Goal: Task Accomplishment & Management: Complete application form

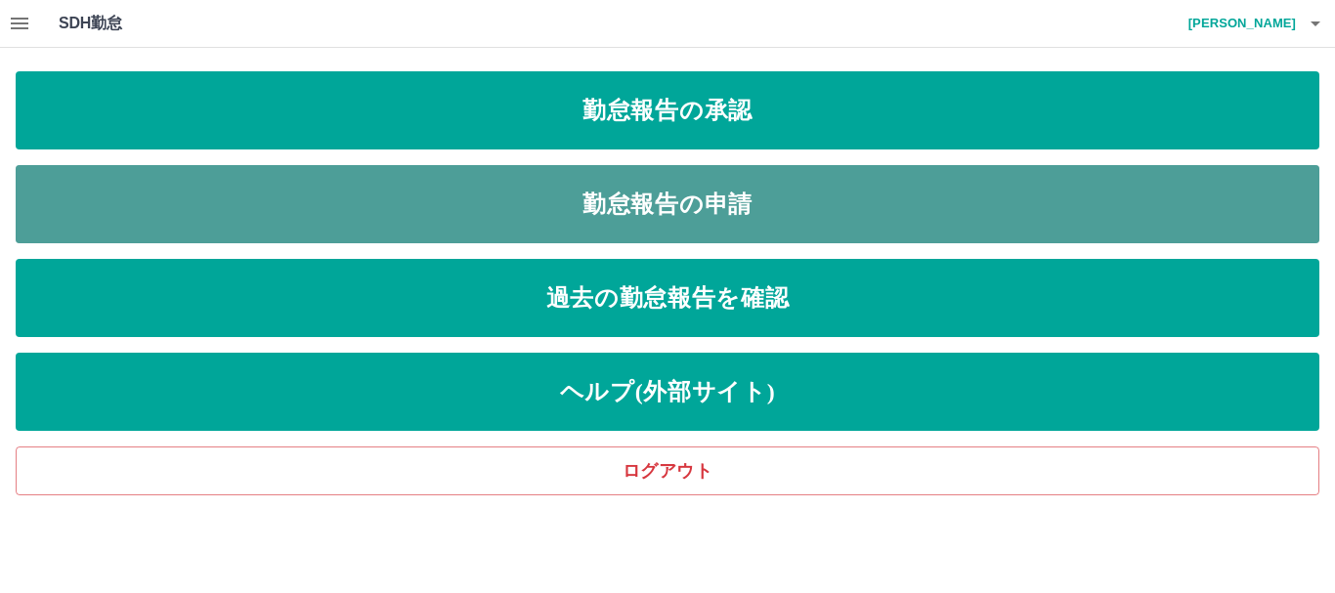
click at [565, 220] on link "勤怠報告の申請" at bounding box center [668, 204] width 1304 height 78
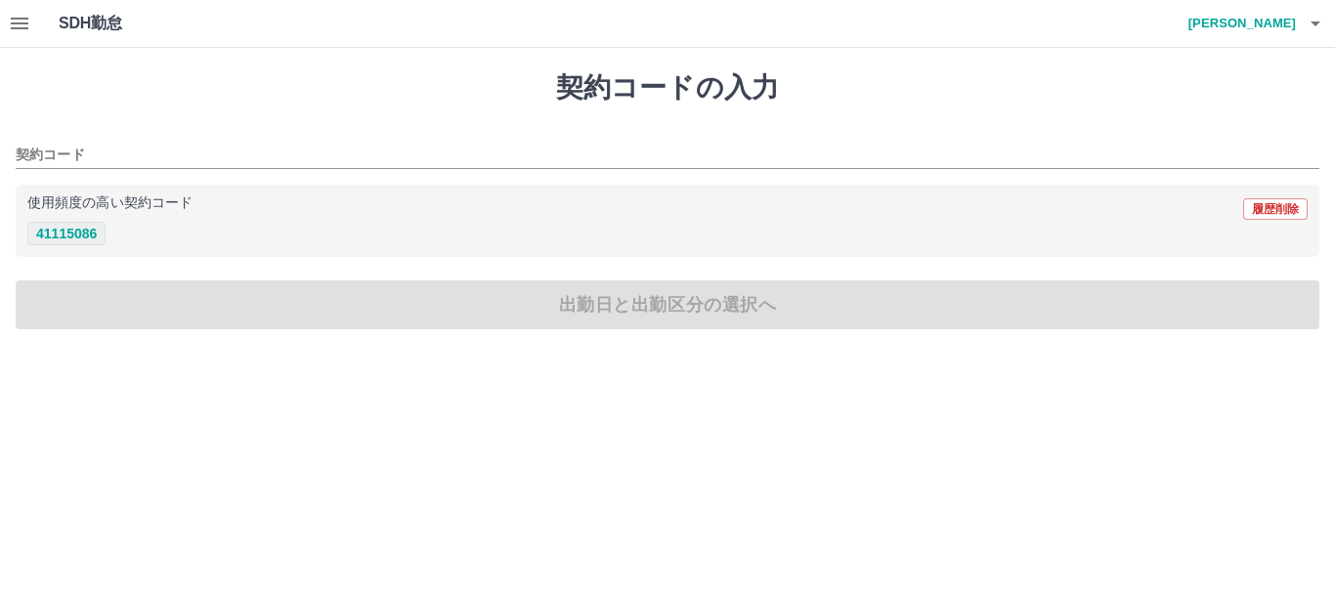
click at [80, 236] on button "41115086" at bounding box center [66, 233] width 78 height 23
type input "********"
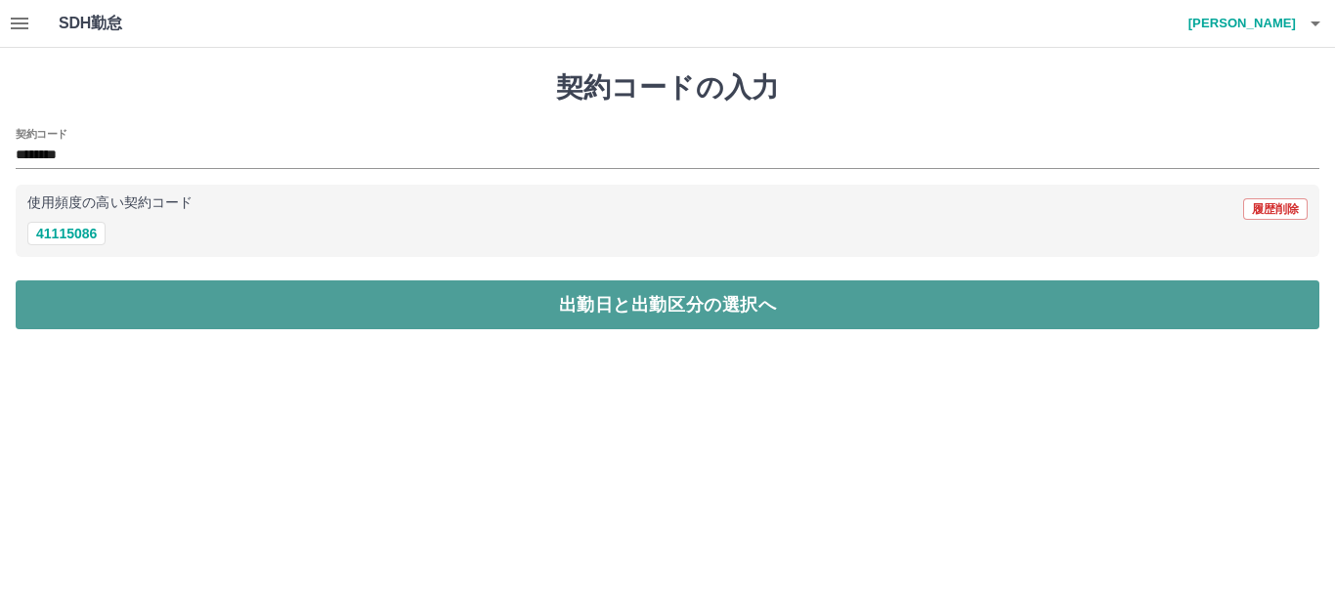
click at [306, 323] on button "出勤日と出勤区分の選択へ" at bounding box center [668, 304] width 1304 height 49
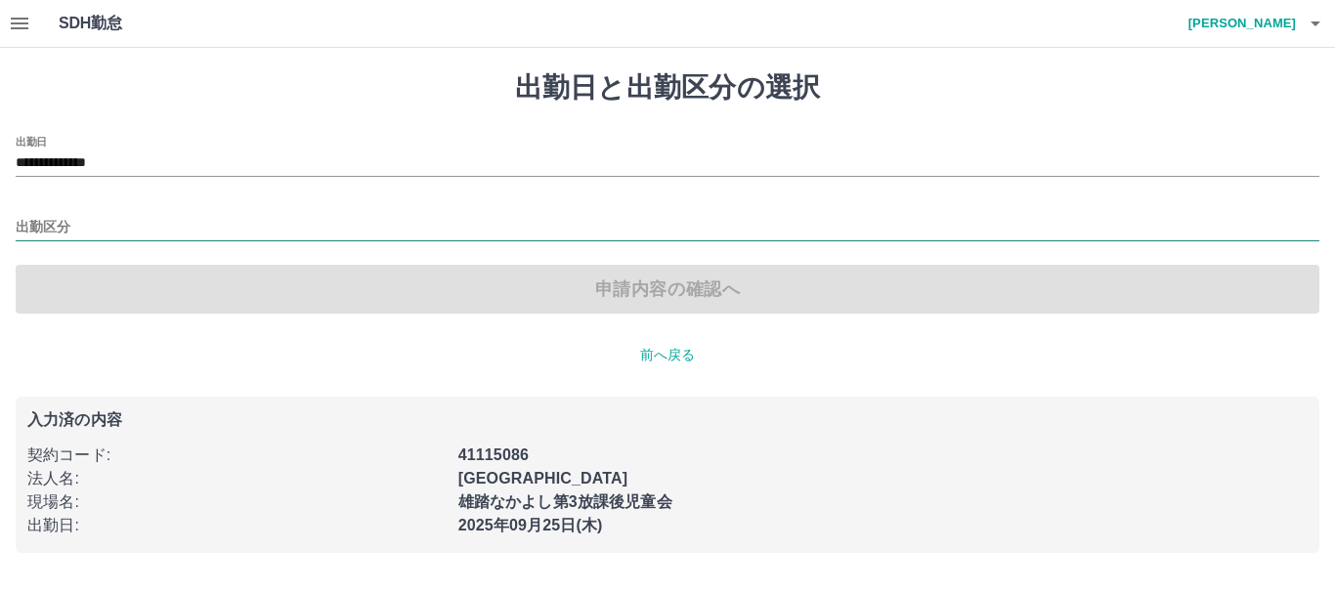
click at [51, 217] on input "出勤区分" at bounding box center [668, 228] width 1304 height 24
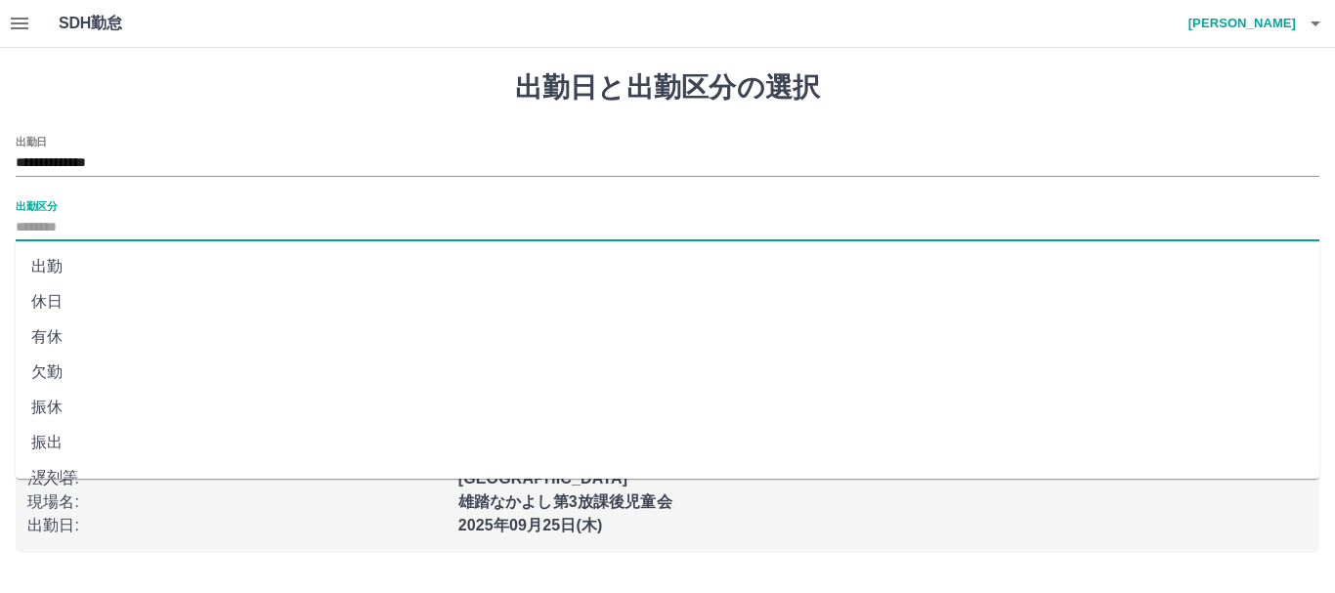
click at [69, 256] on li "出勤" at bounding box center [668, 266] width 1304 height 35
type input "**"
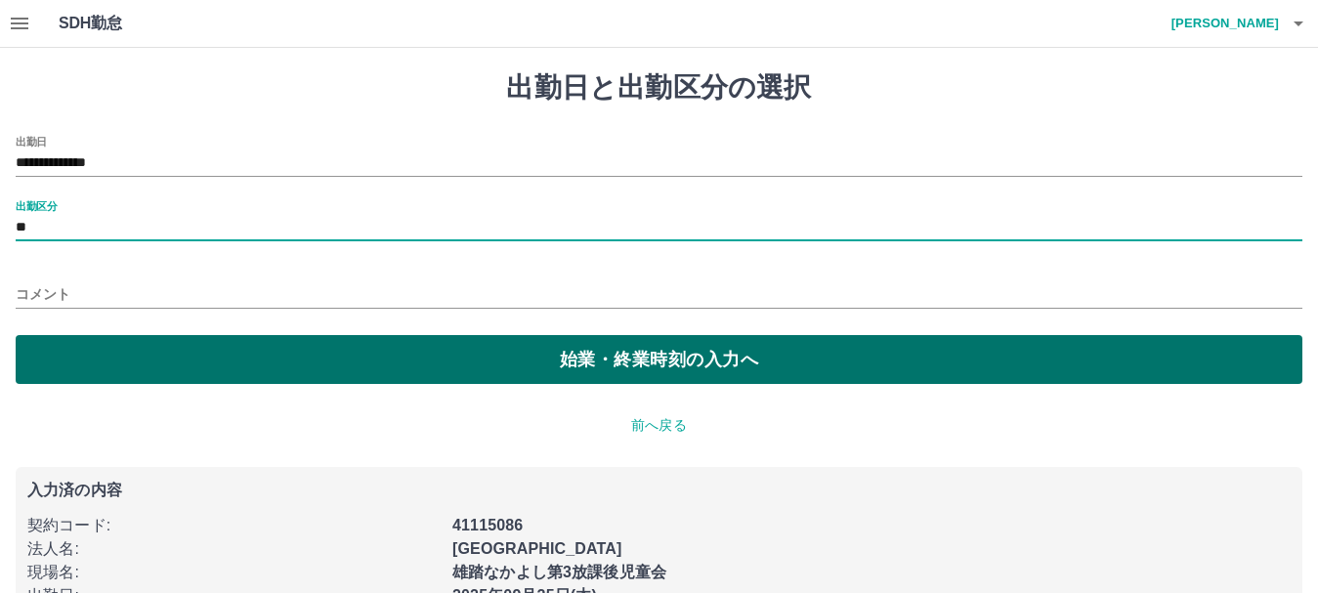
click at [283, 367] on button "始業・終業時刻の入力へ" at bounding box center [659, 359] width 1287 height 49
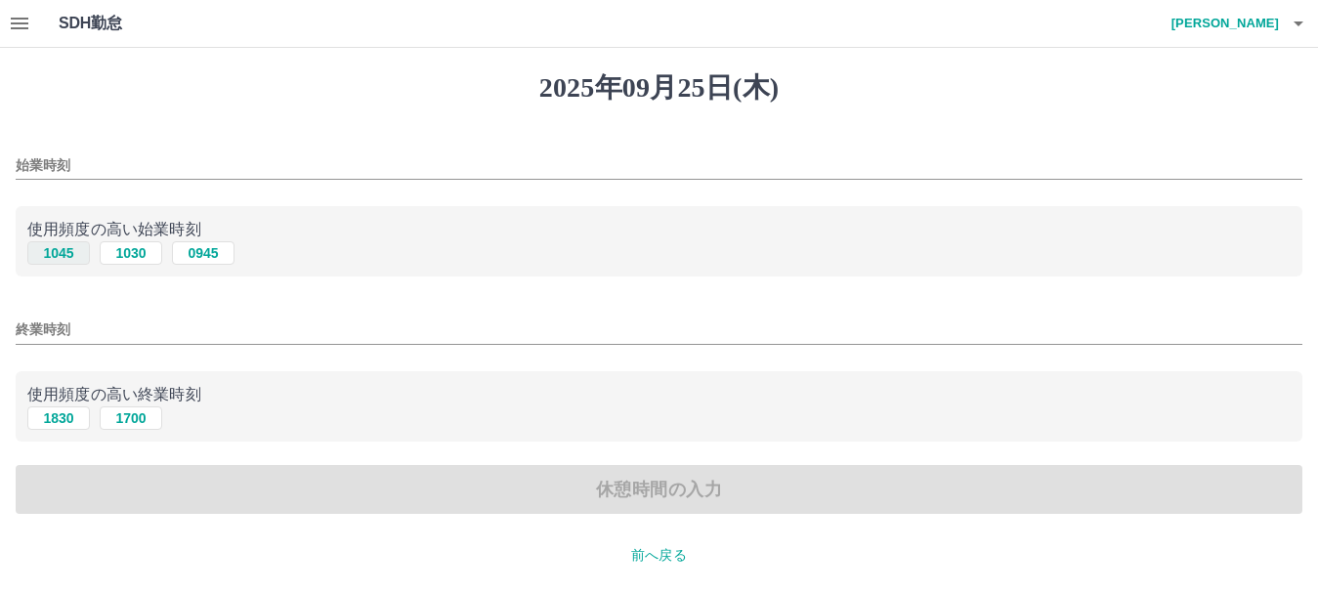
click at [66, 244] on button "1045" at bounding box center [58, 252] width 63 height 23
type input "****"
click at [57, 427] on button "1830" at bounding box center [58, 418] width 63 height 23
type input "****"
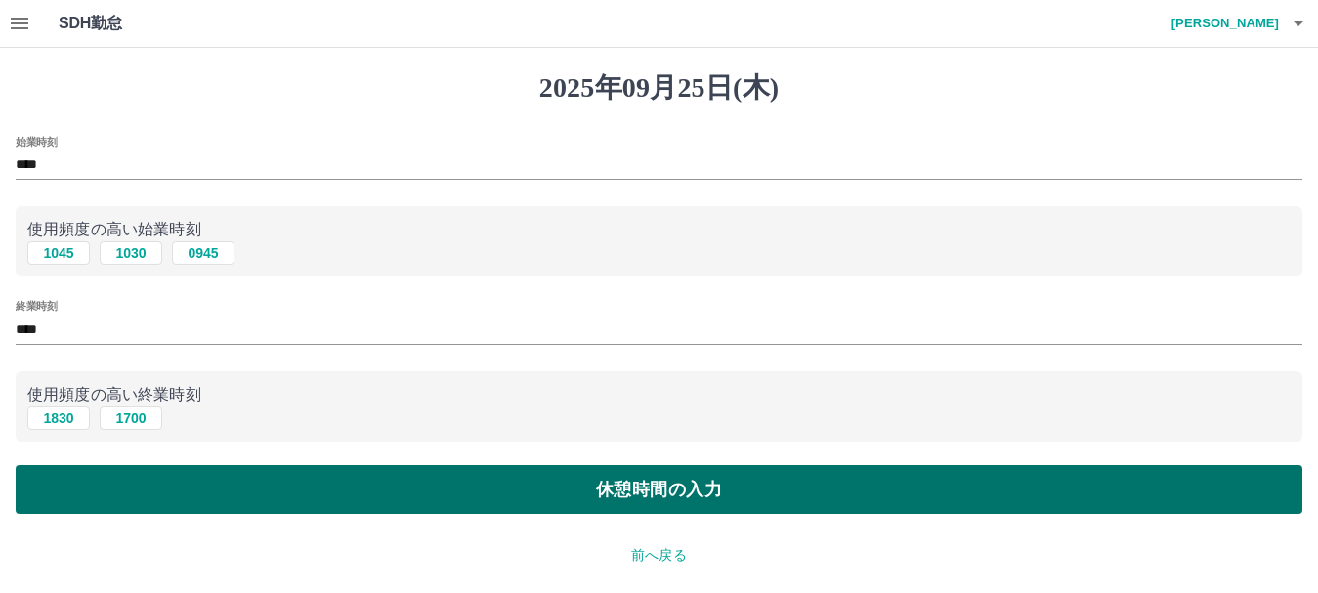
click at [279, 496] on button "休憩時間の入力" at bounding box center [659, 489] width 1287 height 49
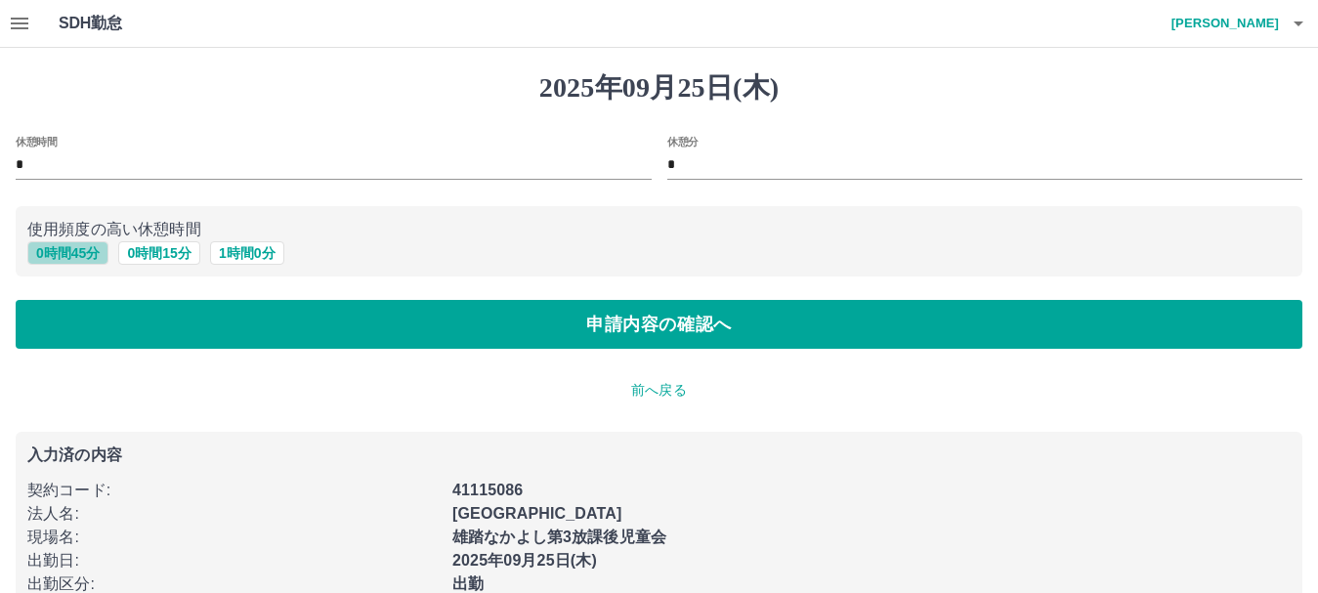
click at [82, 260] on button "0 時間 45 分" at bounding box center [67, 252] width 81 height 23
type input "**"
click at [199, 351] on div "[DATE] 休憩時間 * 休憩分 ** 使用頻度の高い休憩時間 0 時間 45 分 0 時間 15 分 1 時間 0 分 申請内容の確認へ 前へ戻る 入力済…" at bounding box center [659, 365] width 1318 height 634
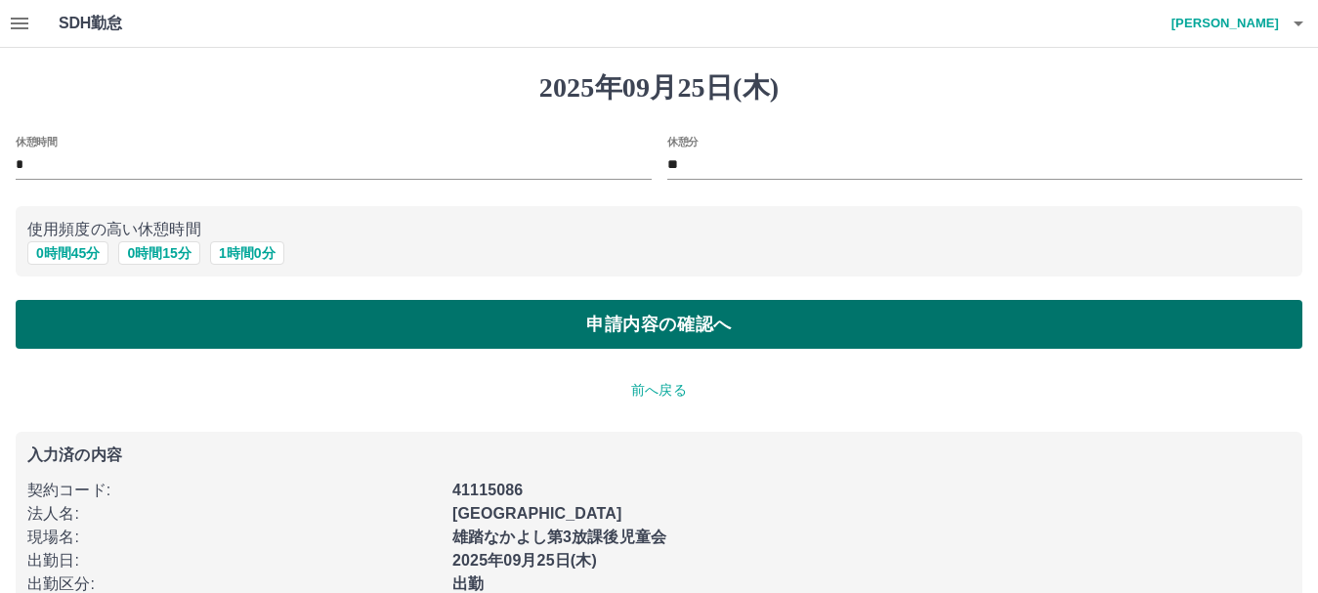
click at [218, 339] on button "申請内容の確認へ" at bounding box center [659, 324] width 1287 height 49
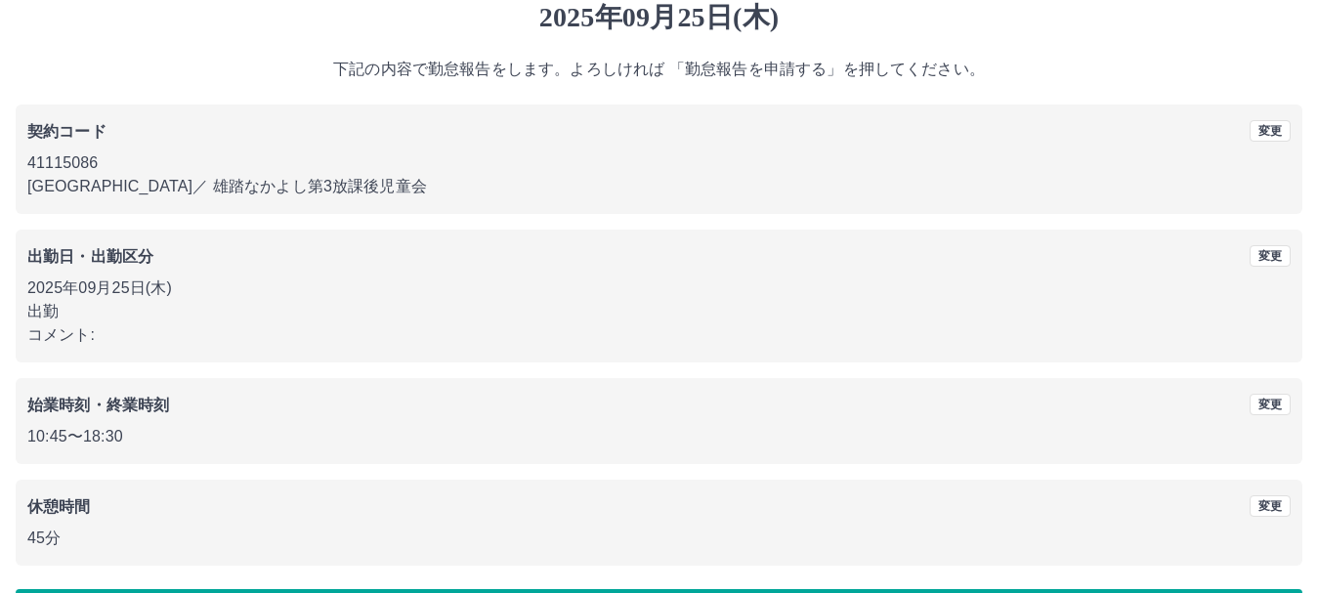
scroll to position [139, 0]
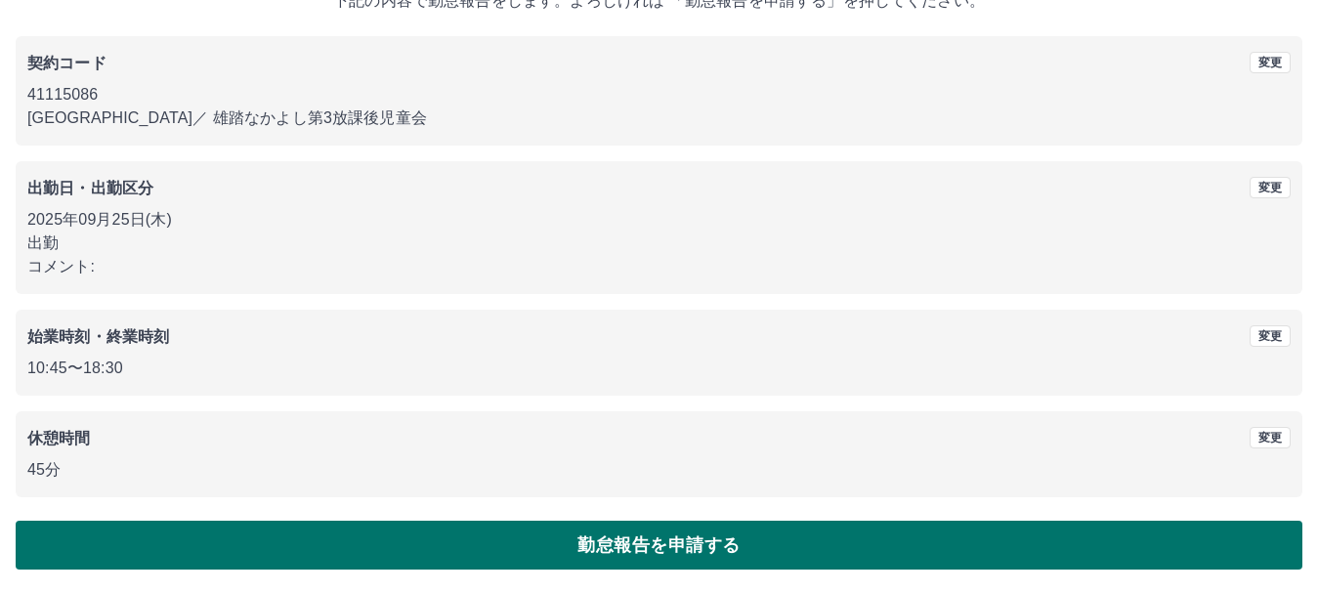
click at [435, 560] on button "勤怠報告を申請する" at bounding box center [659, 545] width 1287 height 49
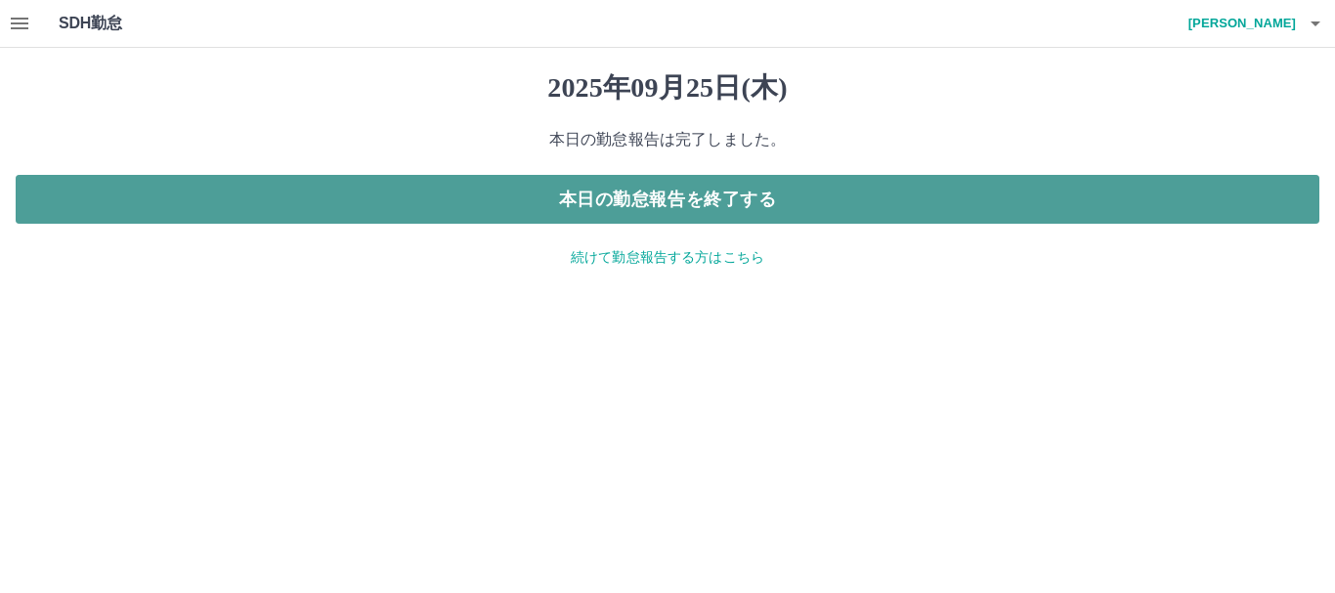
click at [551, 211] on button "本日の勤怠報告を終了する" at bounding box center [668, 199] width 1304 height 49
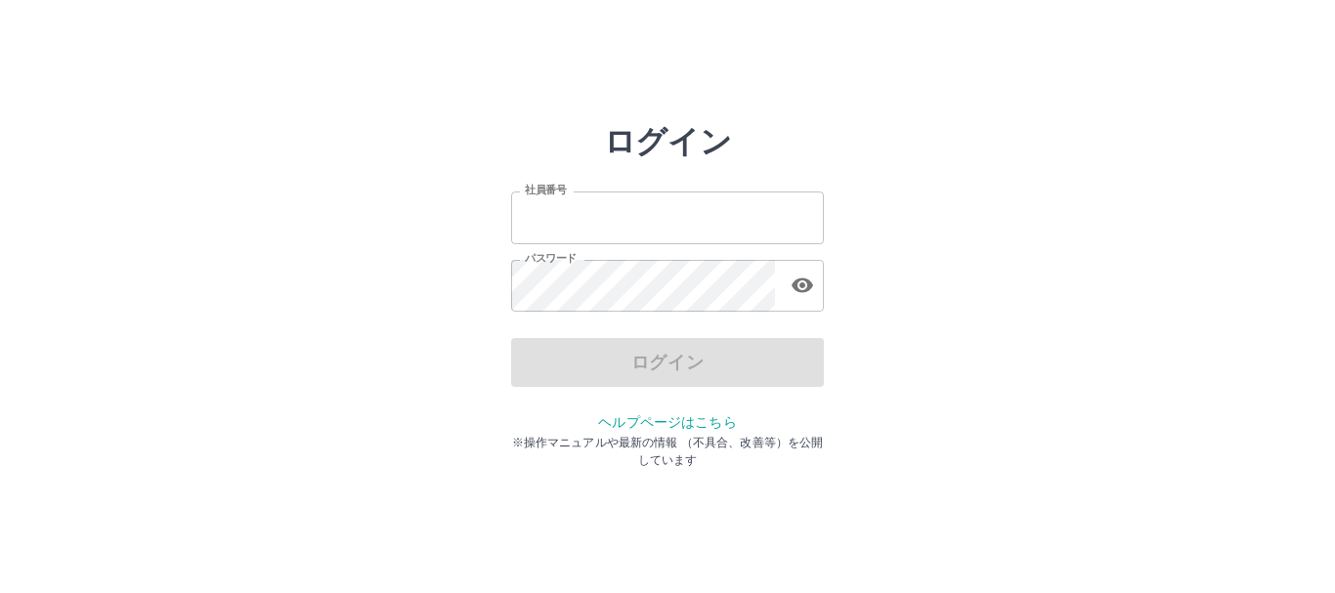
type input "*******"
click at [1009, 323] on div "ログイン 社員番号 ******* 社員番号 パスワード パスワード ログイン ヘルプページはこちら ※操作マニュアルや最新の情報 （不具合、改善等）を公開し…" at bounding box center [667, 279] width 1173 height 313
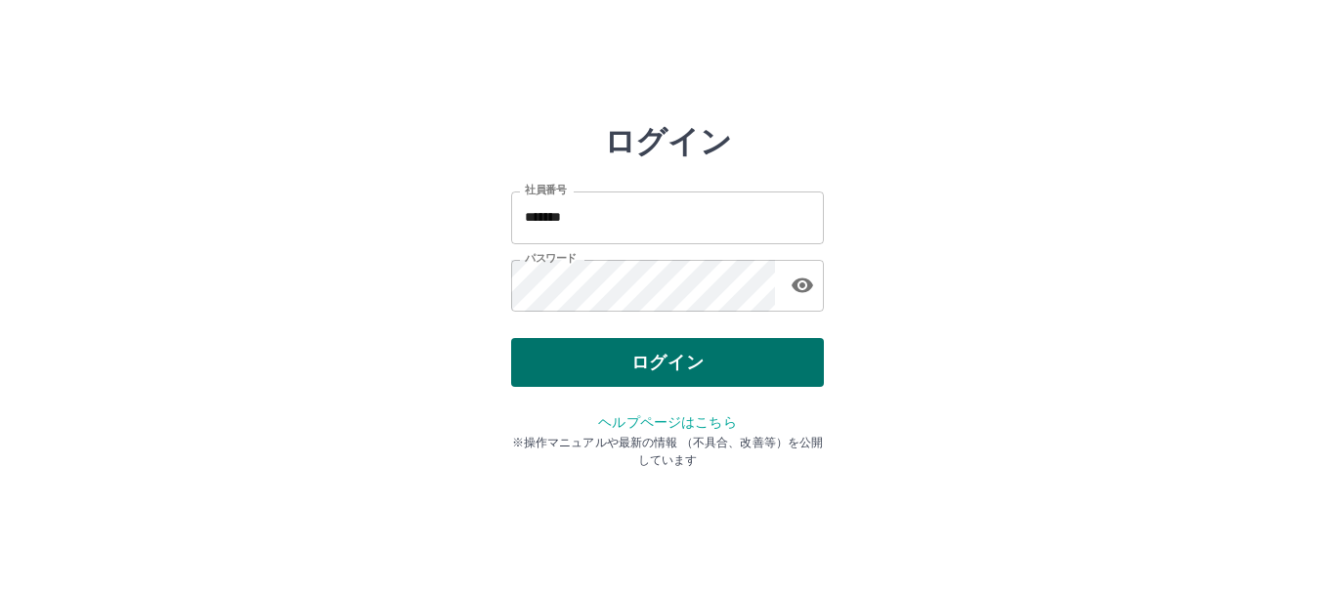
click at [595, 366] on button "ログイン" at bounding box center [667, 362] width 313 height 49
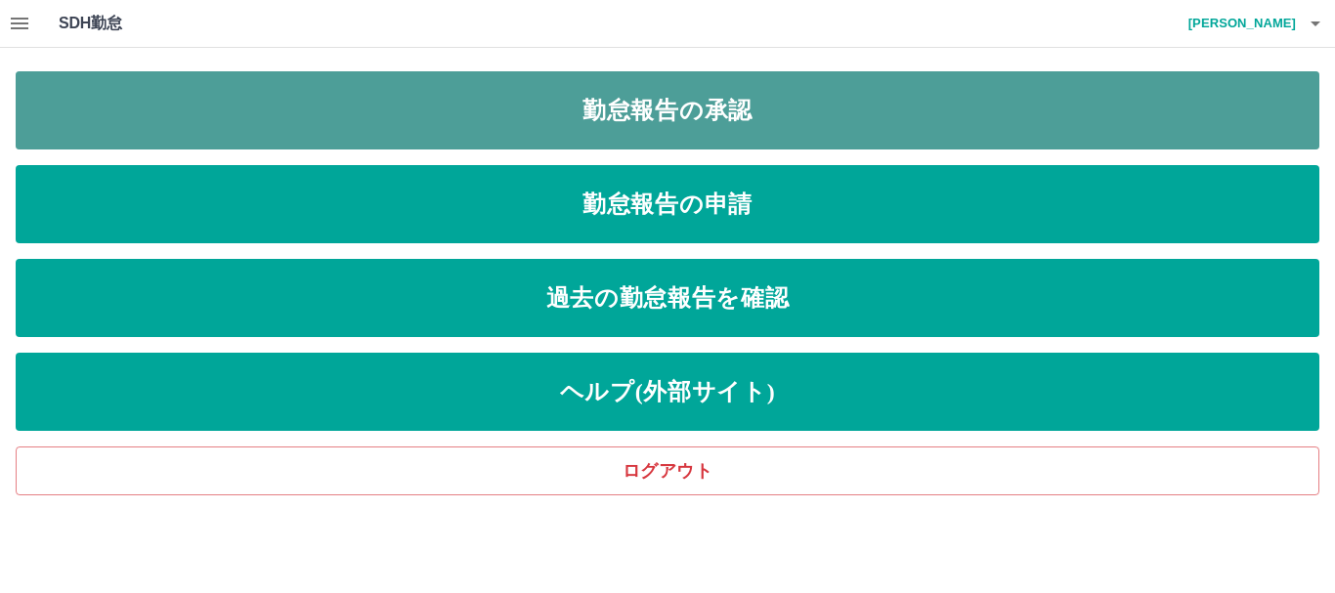
click at [629, 110] on link "勤怠報告の承認" at bounding box center [668, 110] width 1304 height 78
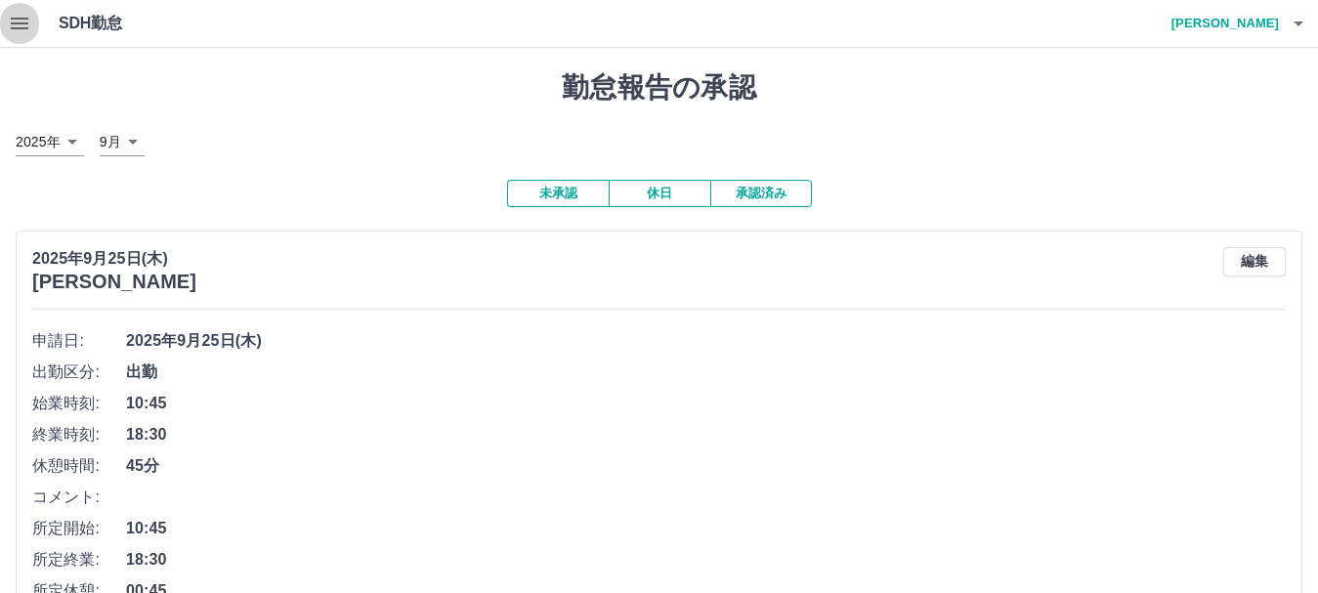
click at [18, 25] on icon "button" at bounding box center [19, 23] width 23 height 23
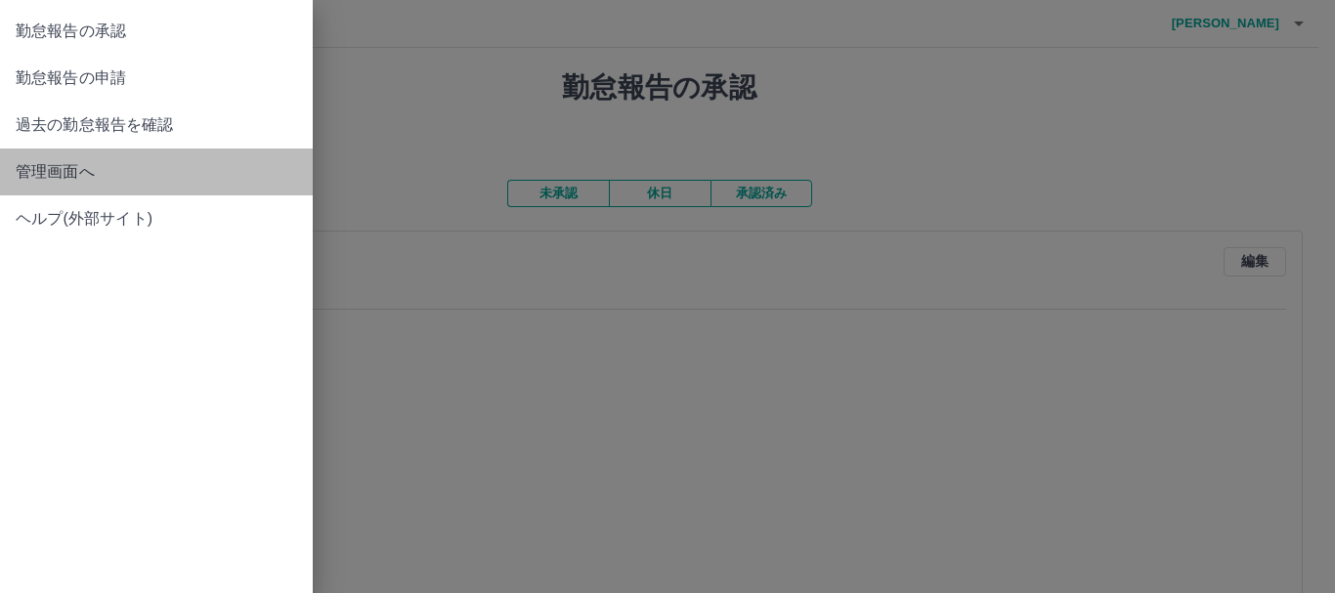
click at [23, 169] on span "管理画面へ" at bounding box center [156, 171] width 281 height 23
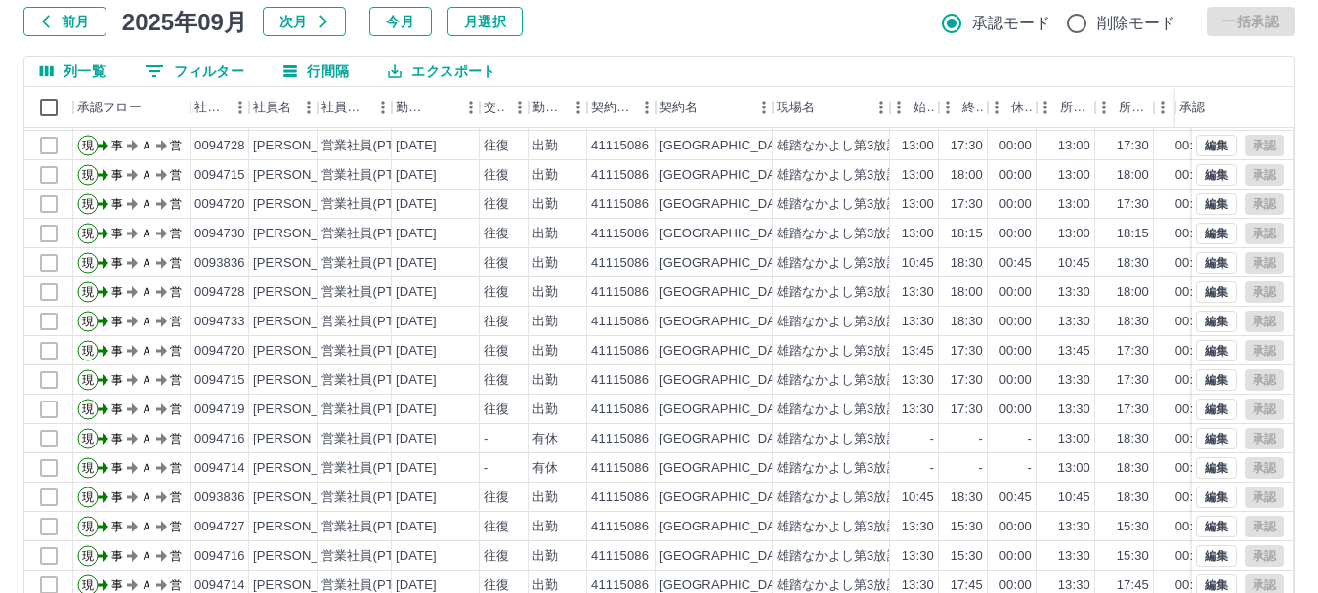
scroll to position [233, 0]
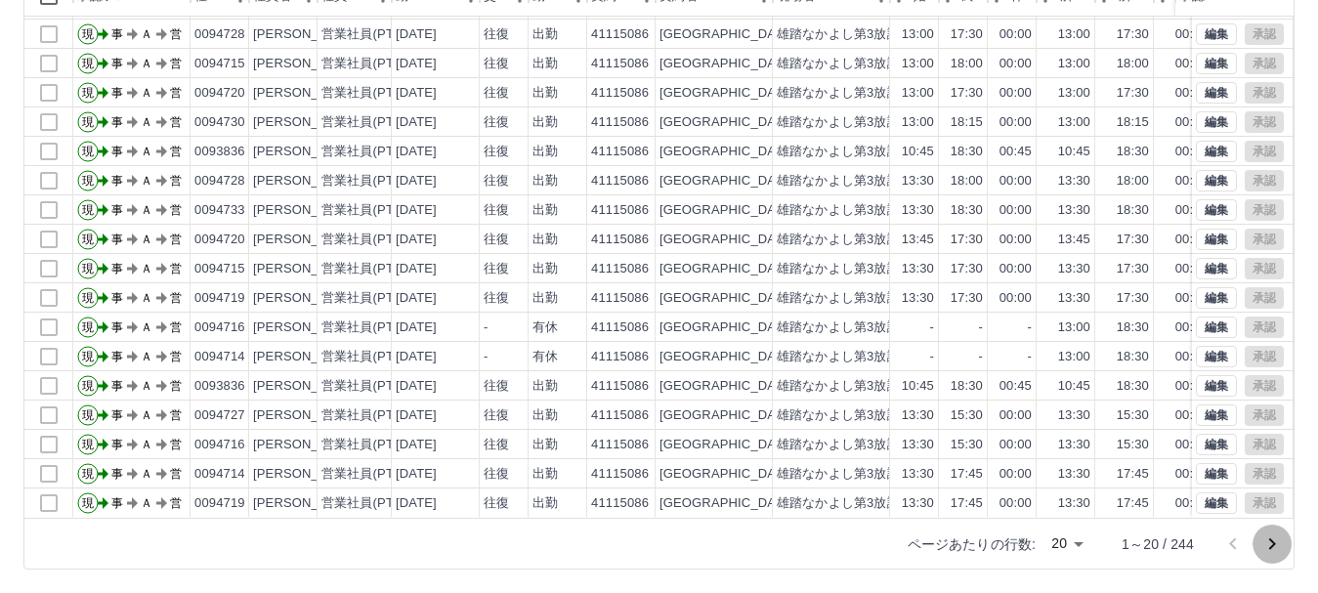
click at [1266, 540] on icon "次のページへ" at bounding box center [1272, 544] width 23 height 23
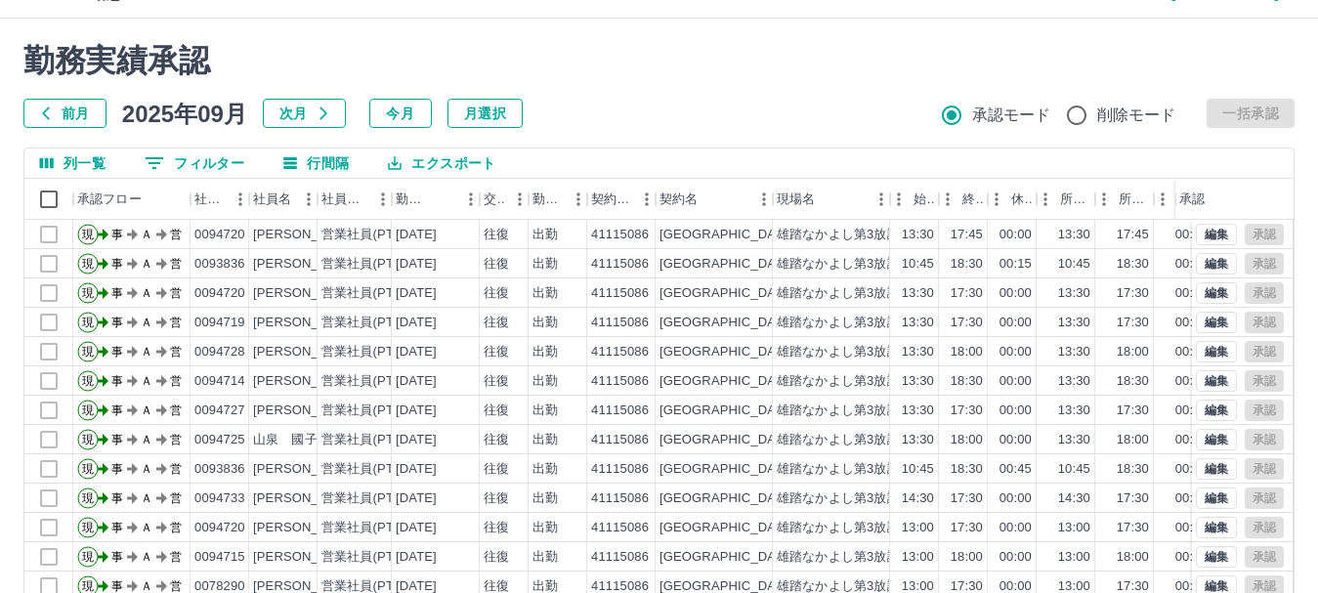
scroll to position [0, 0]
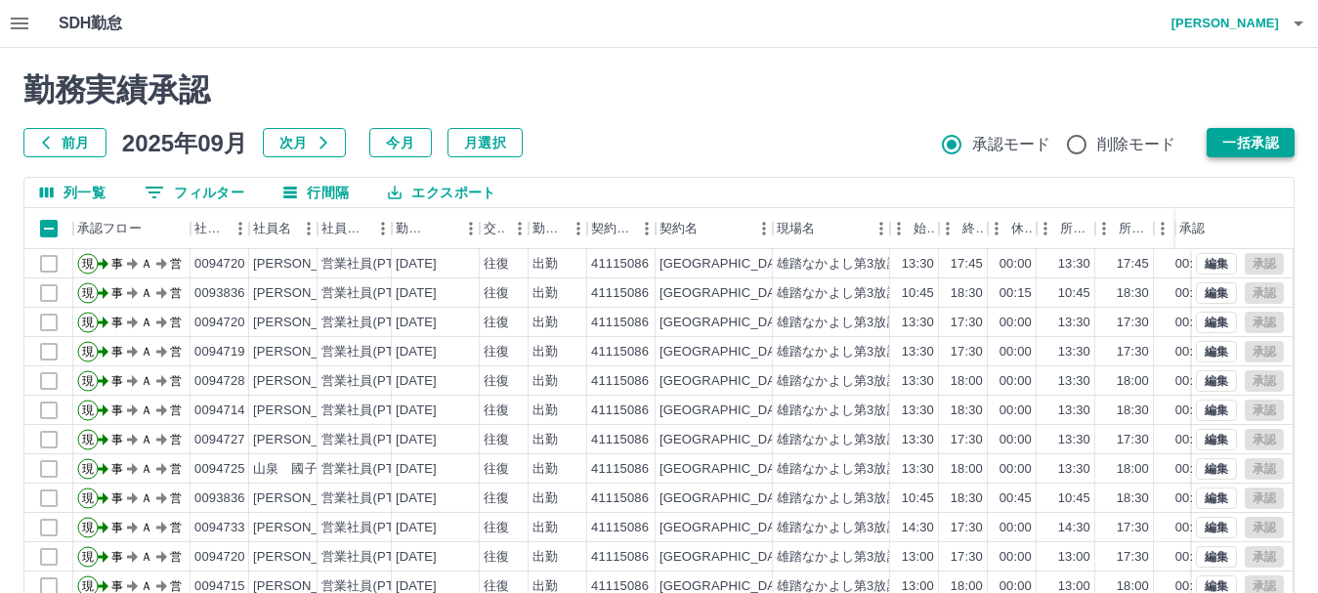
click at [1239, 144] on button "一括承認" at bounding box center [1251, 142] width 88 height 29
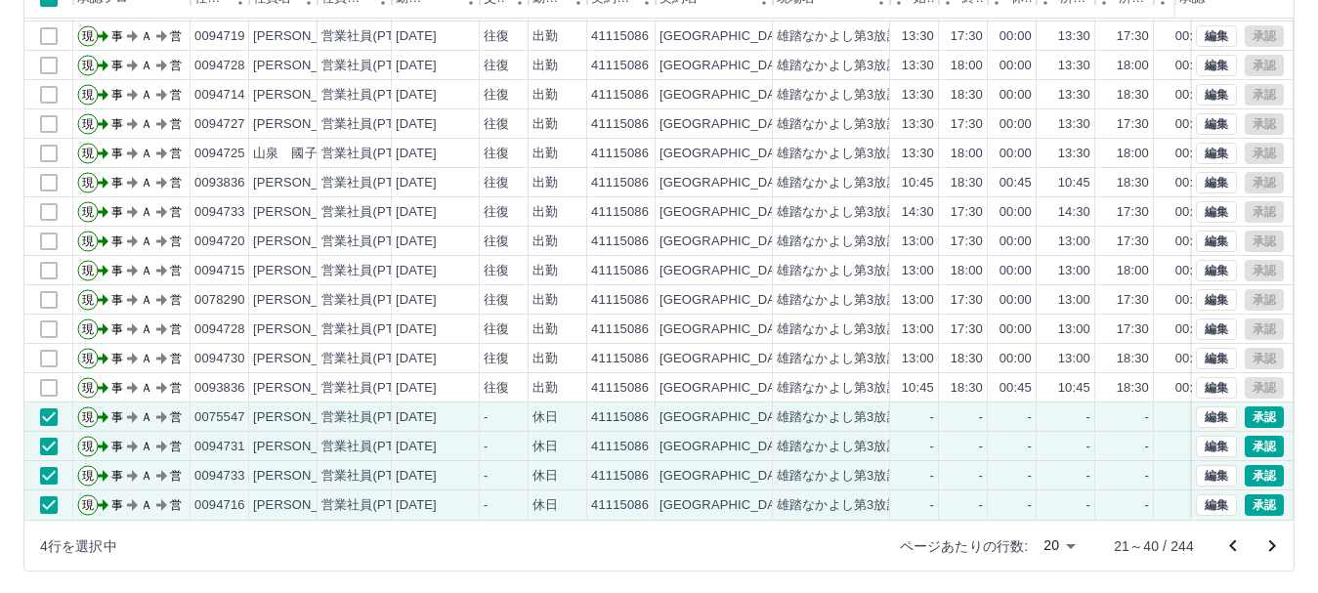
scroll to position [233, 0]
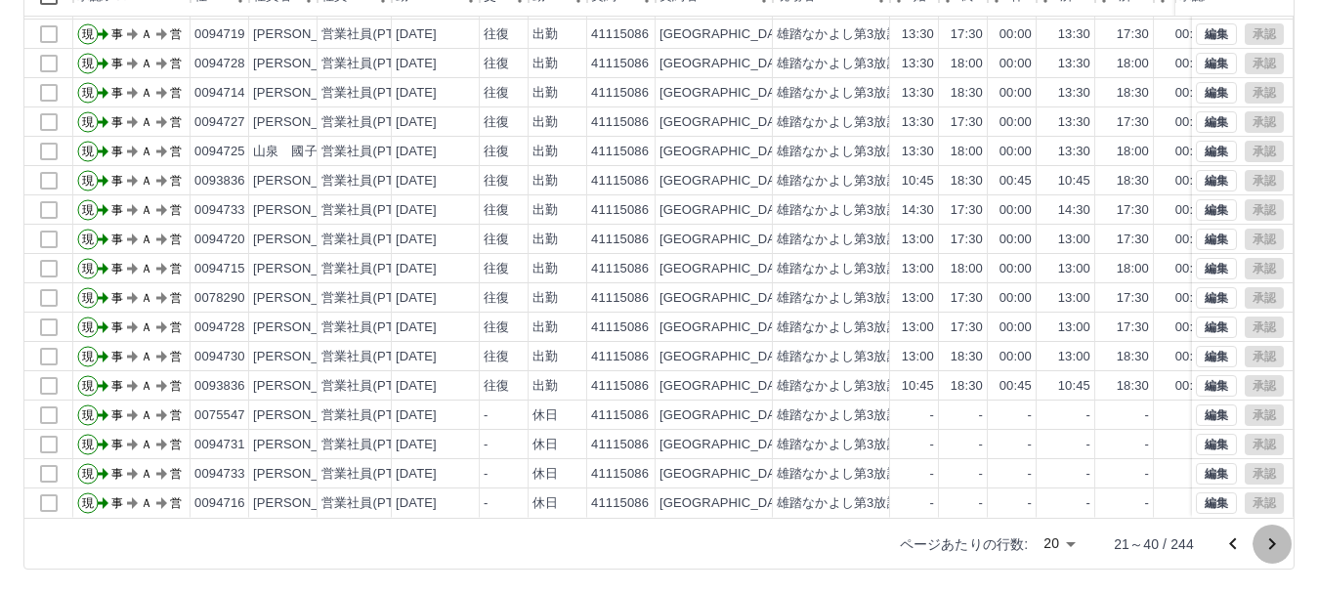
click at [1271, 541] on icon "次のページへ" at bounding box center [1272, 544] width 7 height 12
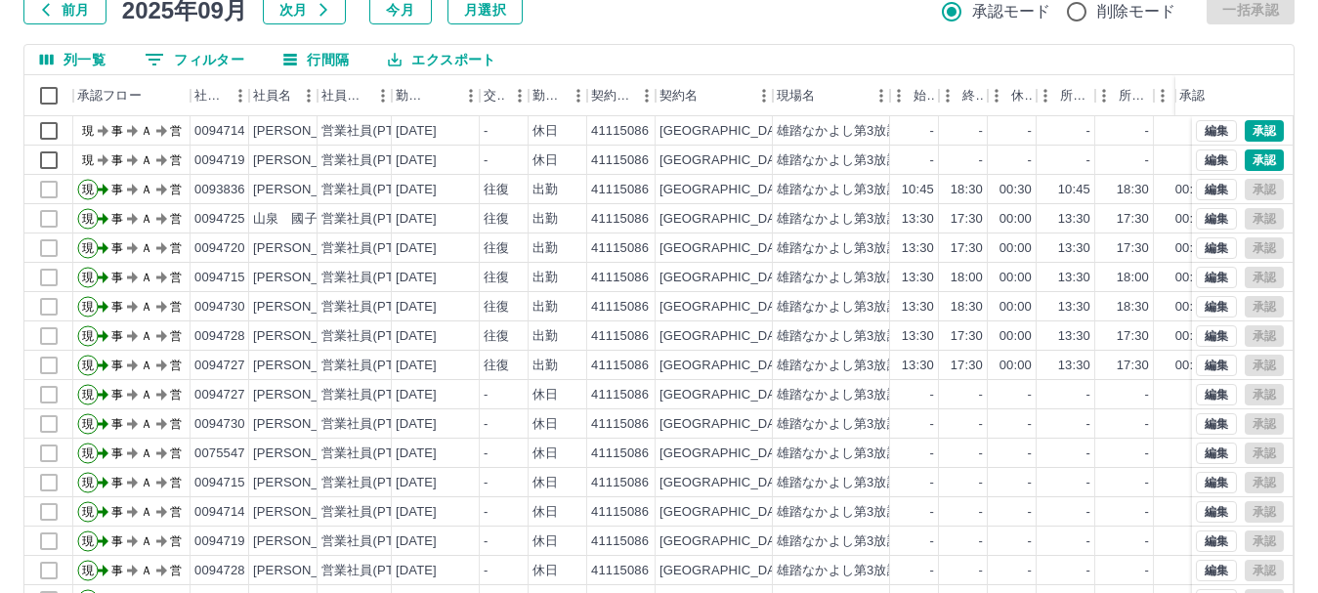
scroll to position [0, 0]
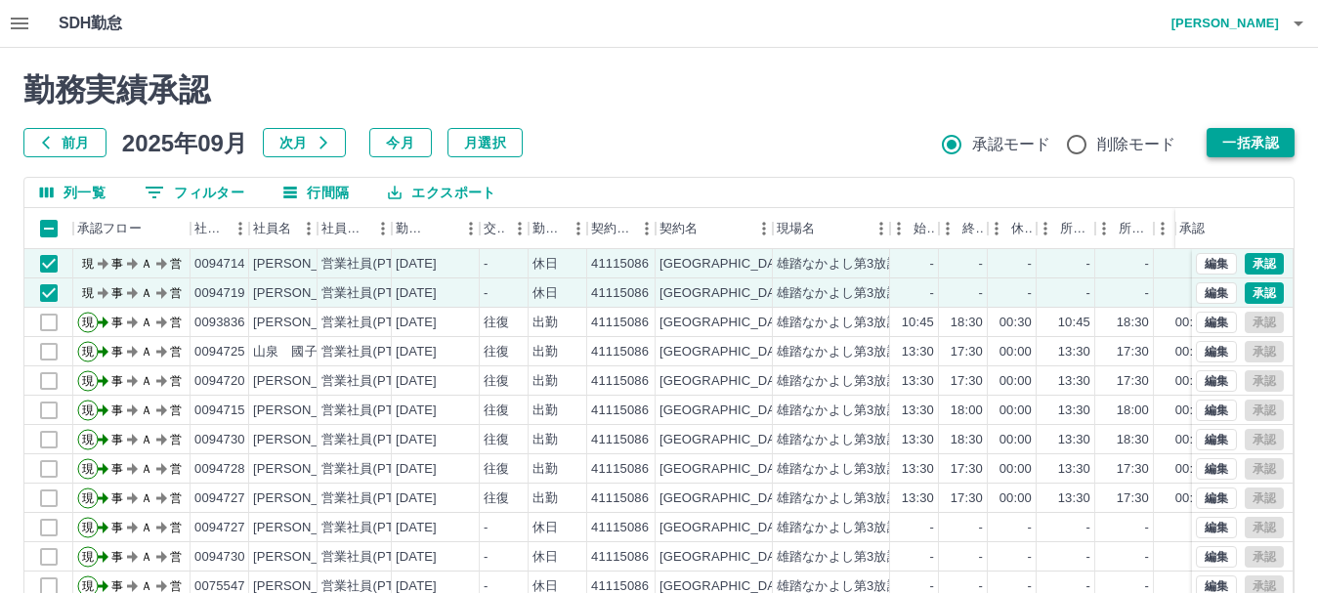
click at [1264, 138] on button "一括承認" at bounding box center [1251, 142] width 88 height 29
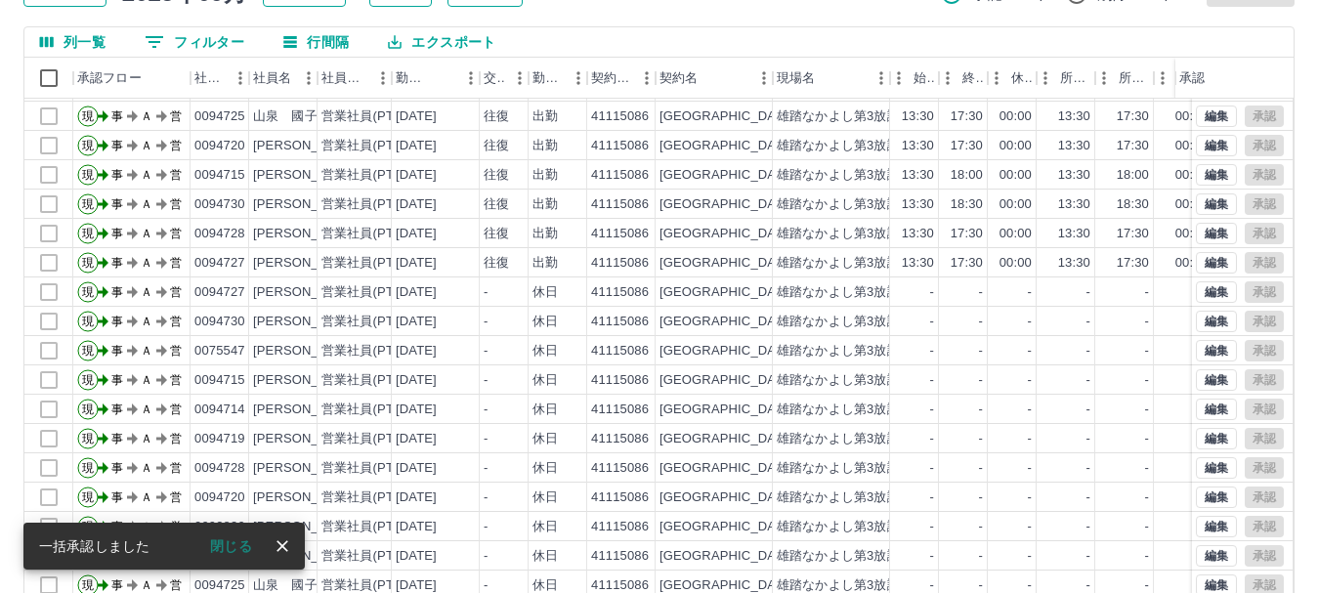
scroll to position [233, 0]
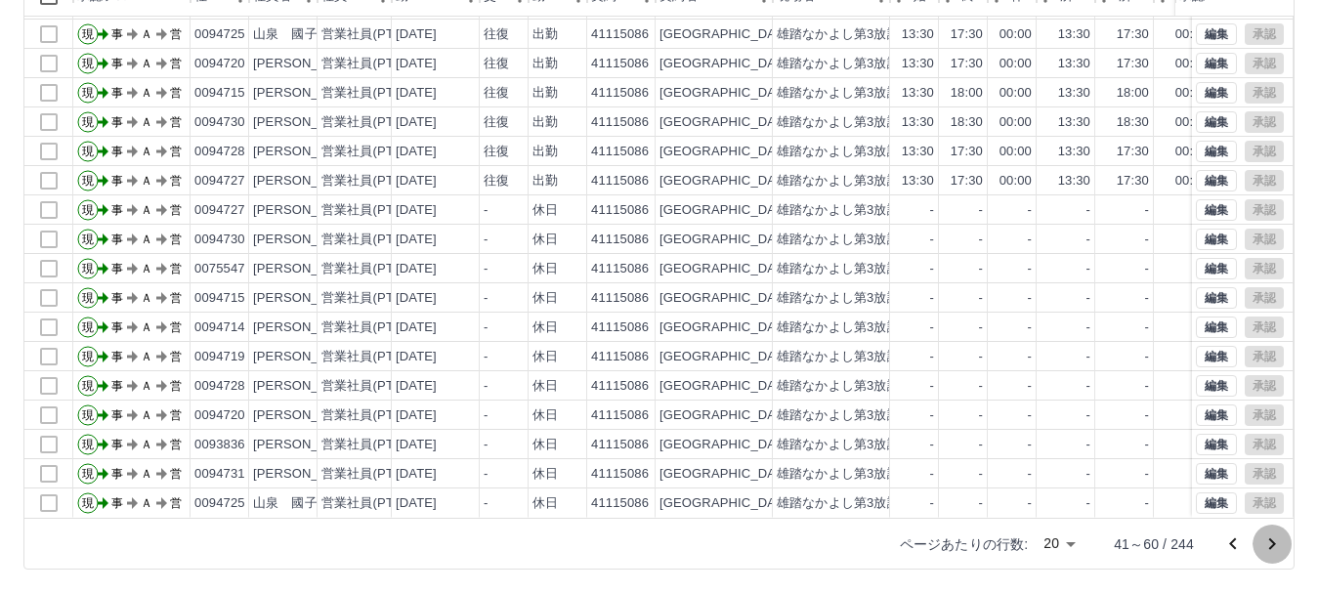
click at [1271, 541] on icon "次のページへ" at bounding box center [1272, 544] width 7 height 12
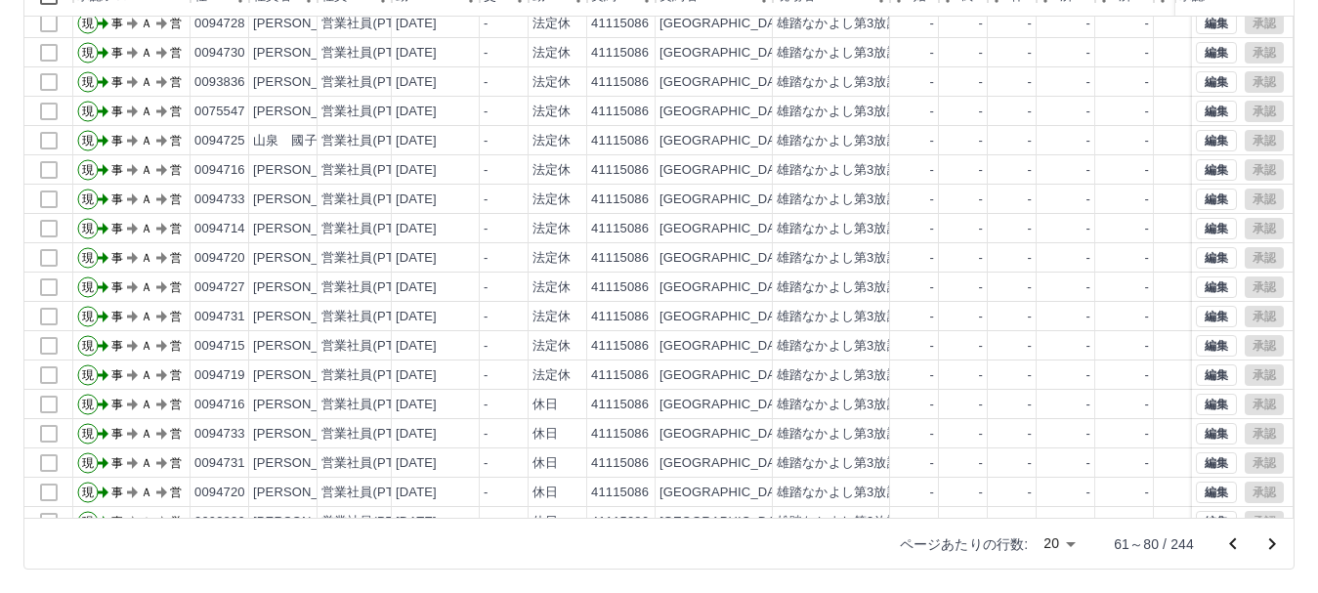
scroll to position [102, 0]
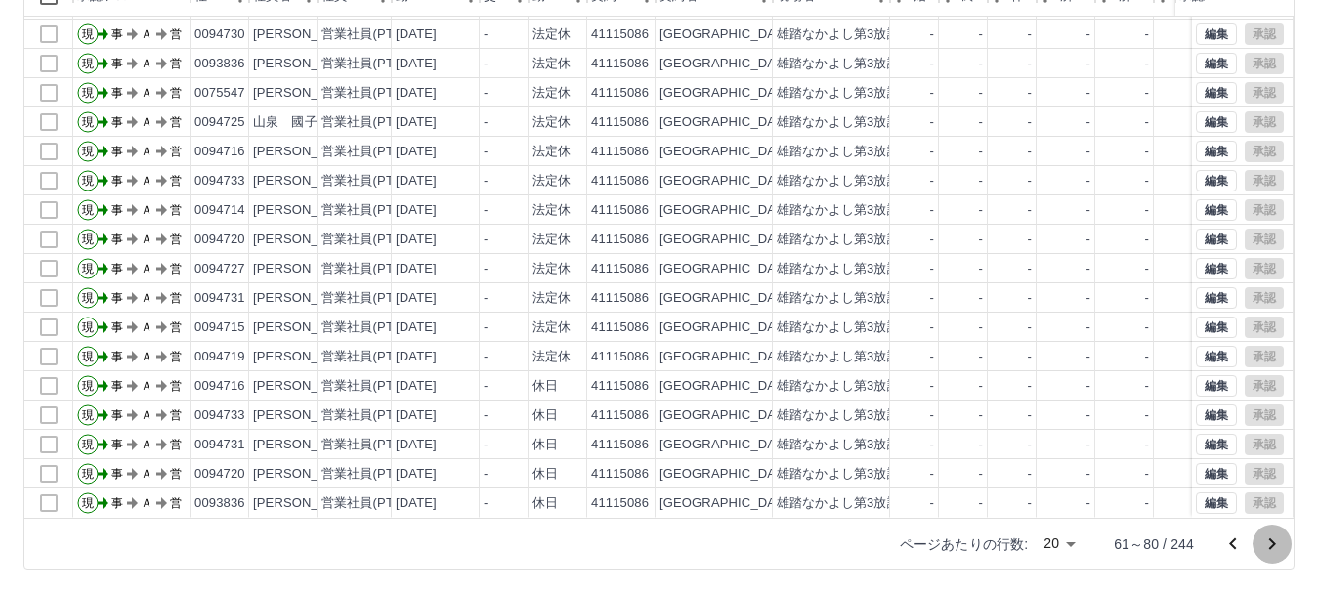
click at [1274, 538] on icon "次のページへ" at bounding box center [1272, 544] width 23 height 23
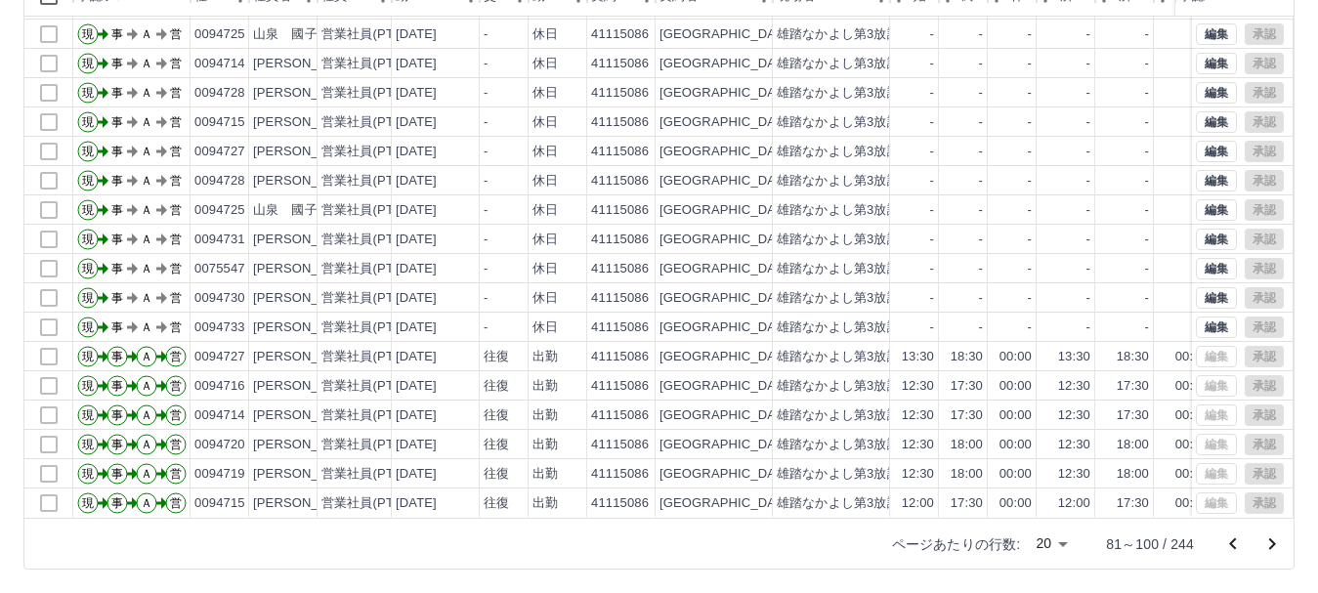
click at [1266, 543] on icon "次のページへ" at bounding box center [1272, 544] width 23 height 23
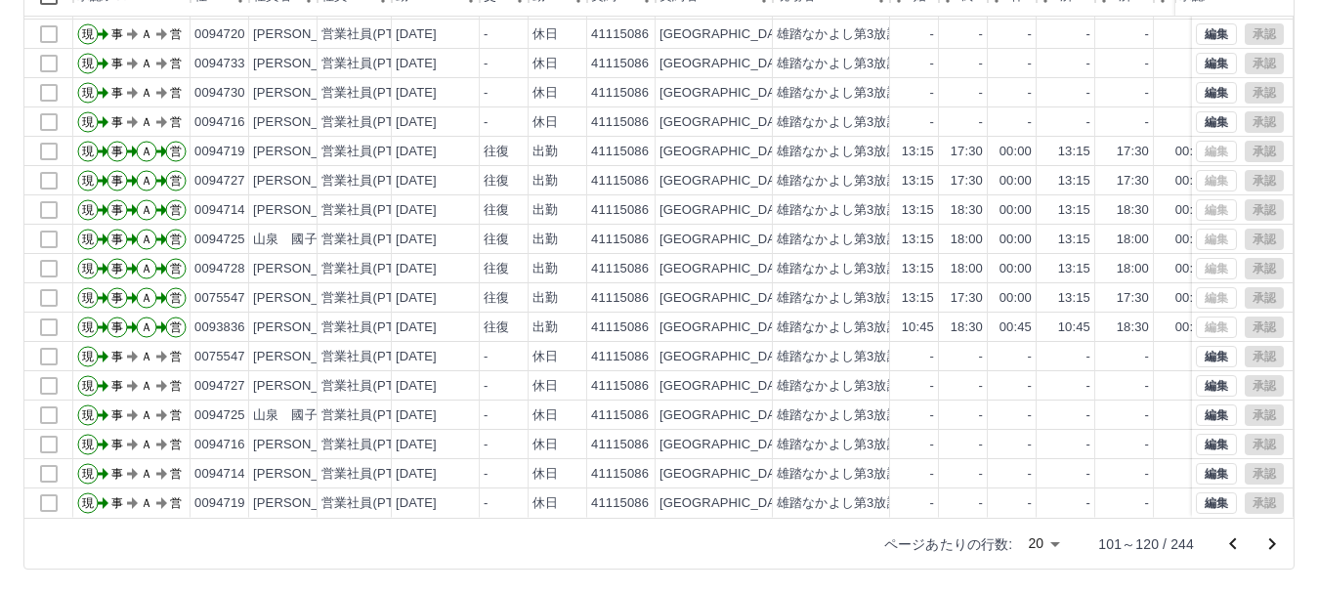
click at [1274, 545] on icon "次のページへ" at bounding box center [1272, 544] width 7 height 12
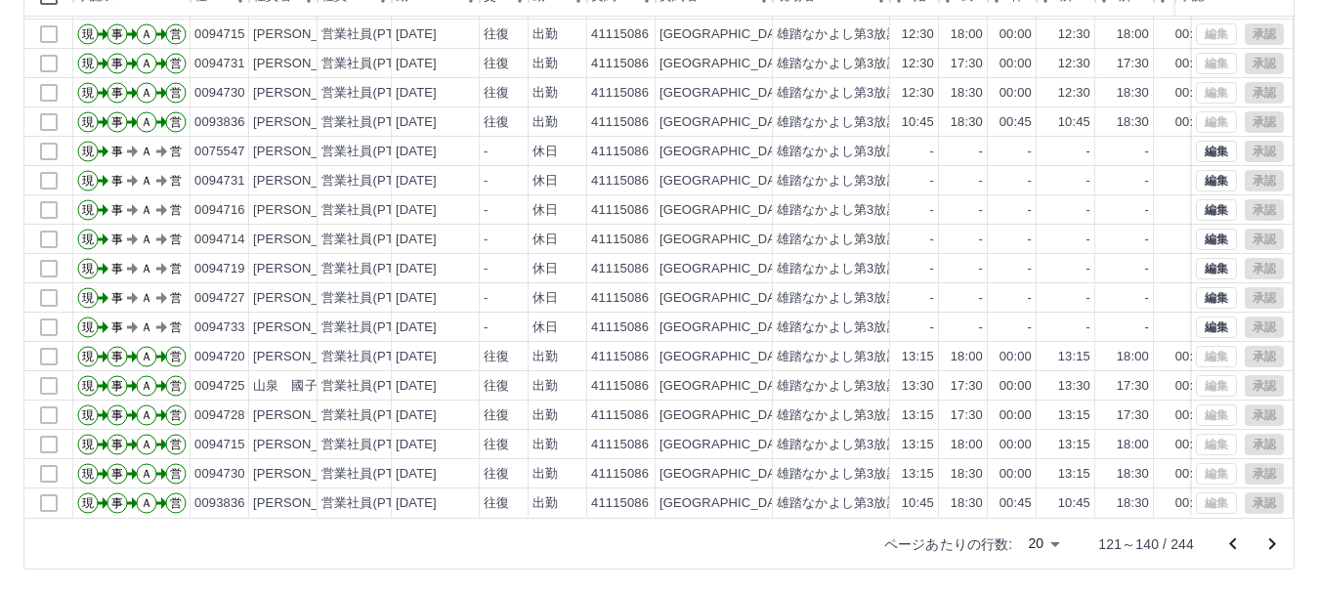
click at [1273, 540] on icon "次のページへ" at bounding box center [1272, 544] width 23 height 23
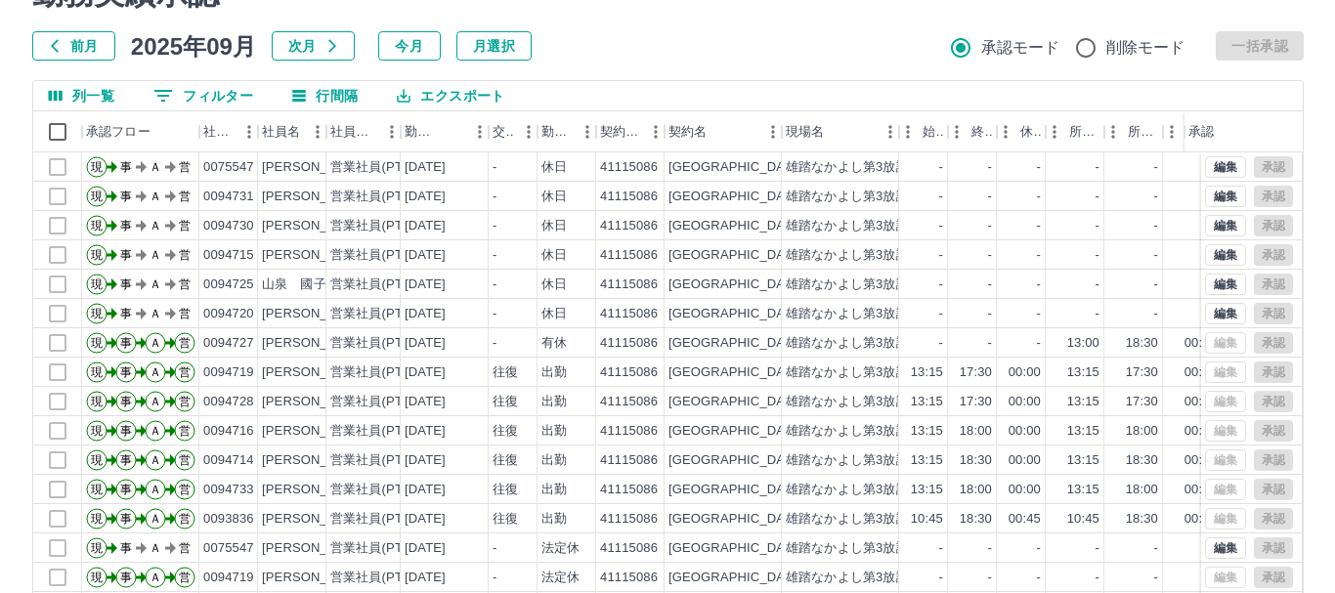
scroll to position [0, 0]
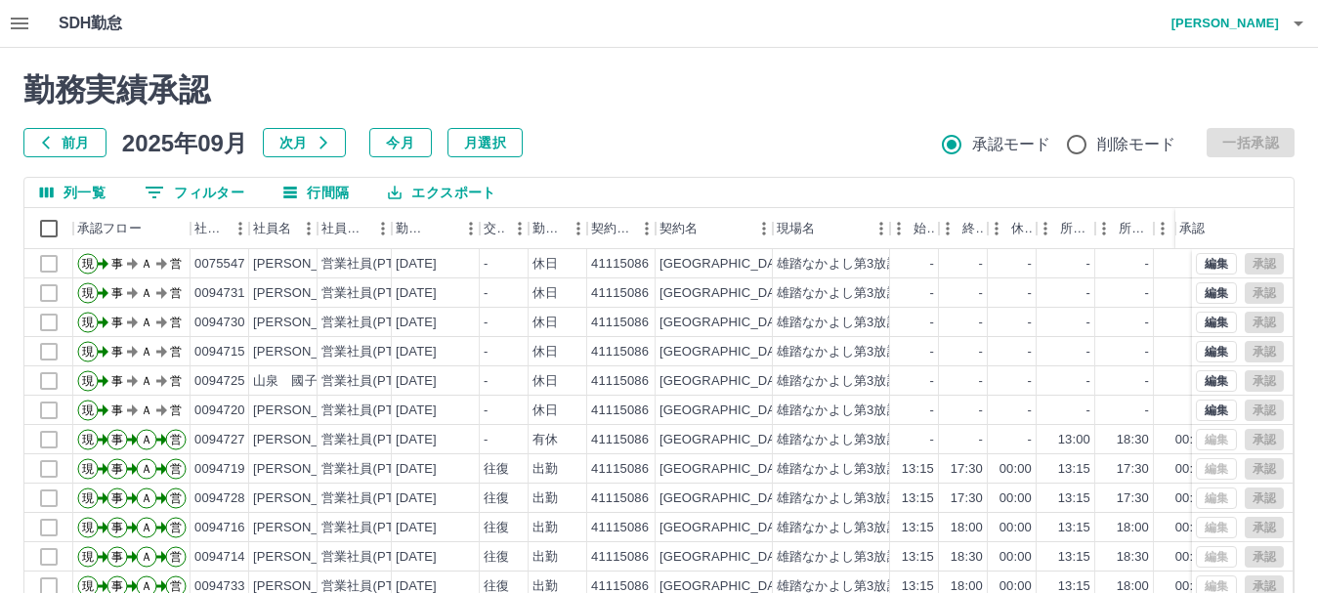
click at [1298, 27] on icon "button" at bounding box center [1298, 23] width 23 height 23
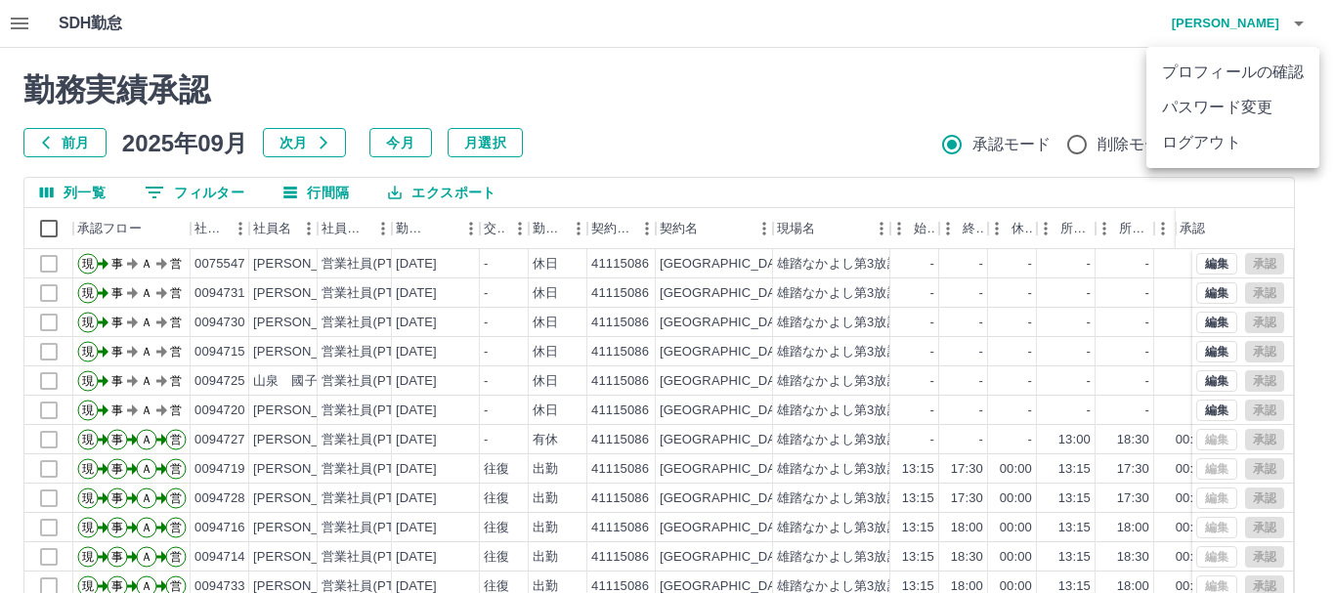
click at [1227, 147] on li "ログアウト" at bounding box center [1232, 142] width 173 height 35
